Goal: Entertainment & Leisure: Consume media (video, audio)

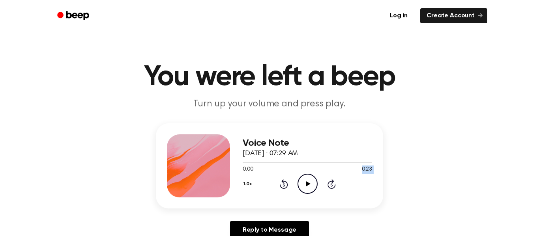
drag, startPoint x: 305, startPoint y: 172, endPoint x: 310, endPoint y: 175, distance: 5.7
click at [310, 175] on div "Voice Note [DATE] · 07:29 AM 0:00 0:23 Your browser does not support the [objec…" at bounding box center [307, 166] width 129 height 63
click at [310, 177] on icon "Play Audio" at bounding box center [308, 184] width 20 height 20
click at [307, 176] on icon "Pause Audio" at bounding box center [308, 184] width 20 height 20
click at [307, 184] on icon at bounding box center [308, 184] width 4 height 5
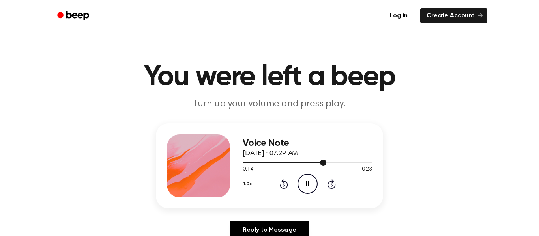
click at [294, 162] on div at bounding box center [307, 162] width 129 height 6
click at [290, 161] on div at bounding box center [307, 162] width 129 height 6
click at [296, 185] on div "1.0x Rewind 5 seconds Play Audio Skip 5 seconds" at bounding box center [307, 184] width 129 height 20
click at [301, 182] on icon "Play Audio" at bounding box center [308, 184] width 20 height 20
click at [300, 183] on icon "Pause Audio" at bounding box center [308, 184] width 20 height 20
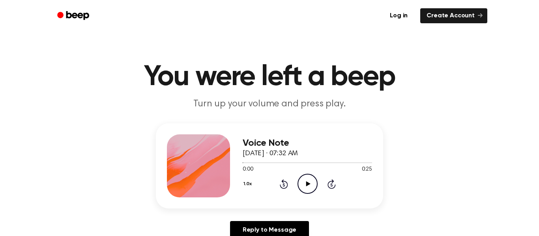
click at [300, 183] on icon "Play Audio" at bounding box center [308, 184] width 20 height 20
drag, startPoint x: 255, startPoint y: 165, endPoint x: 269, endPoint y: 166, distance: 14.7
click at [269, 166] on div "0:05 0:25 Your browser does not support the [object Object] element." at bounding box center [307, 166] width 129 height 15
